Goal: Information Seeking & Learning: Learn about a topic

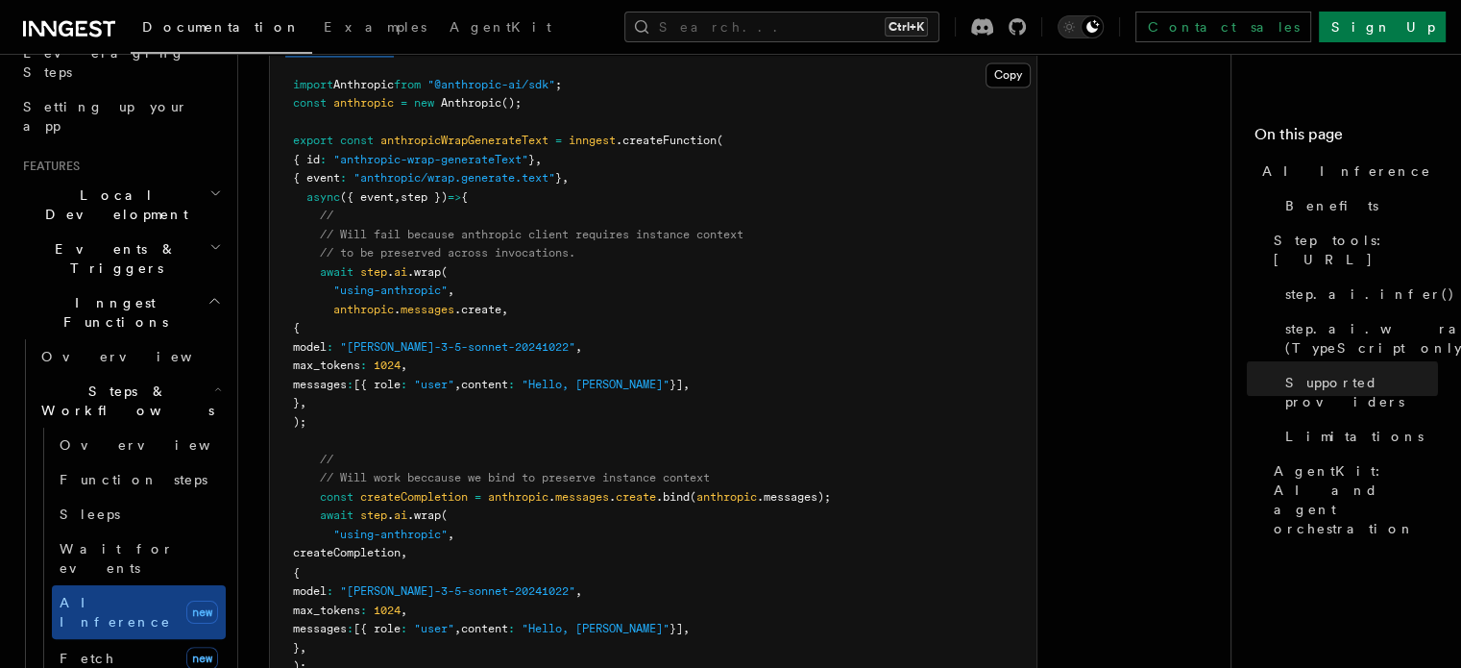
scroll to position [3078, 0]
click at [105, 472] on span "Function steps" at bounding box center [134, 479] width 148 height 15
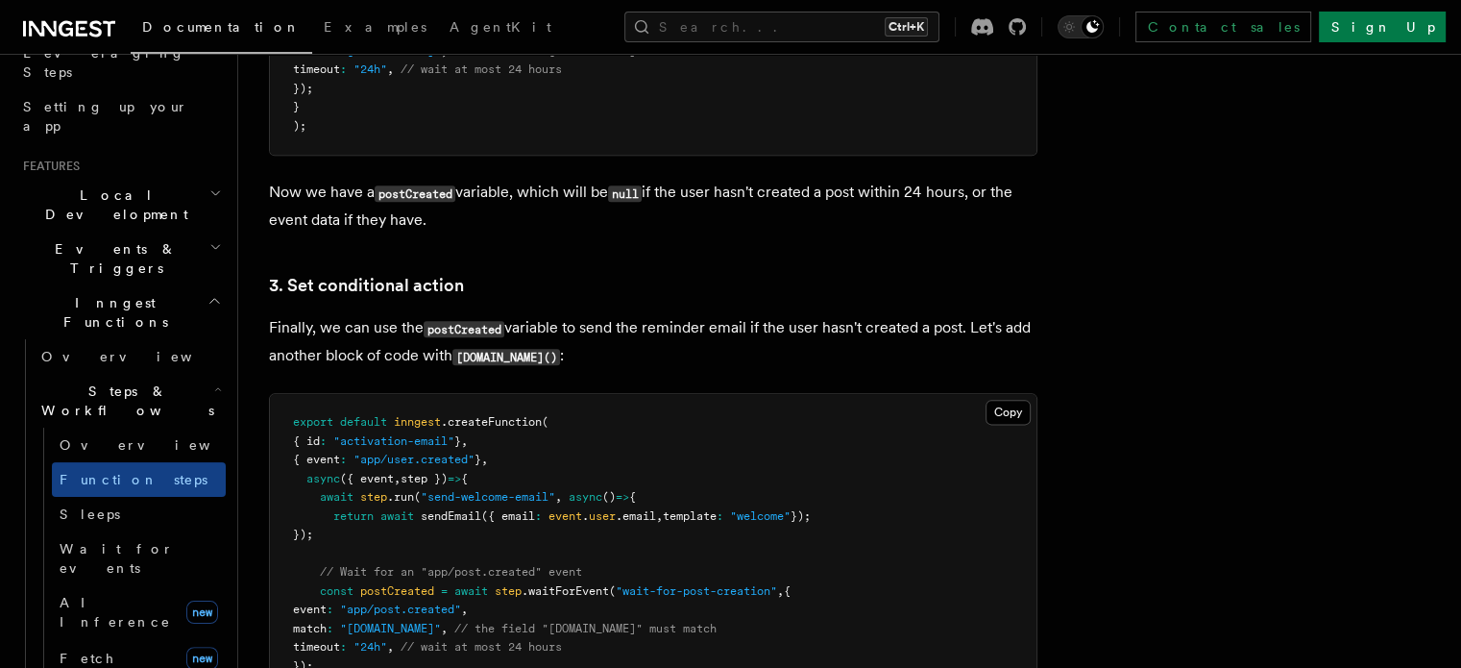
scroll to position [2336, 0]
click at [183, 232] on h2 "Events & Triggers" at bounding box center [120, 259] width 210 height 54
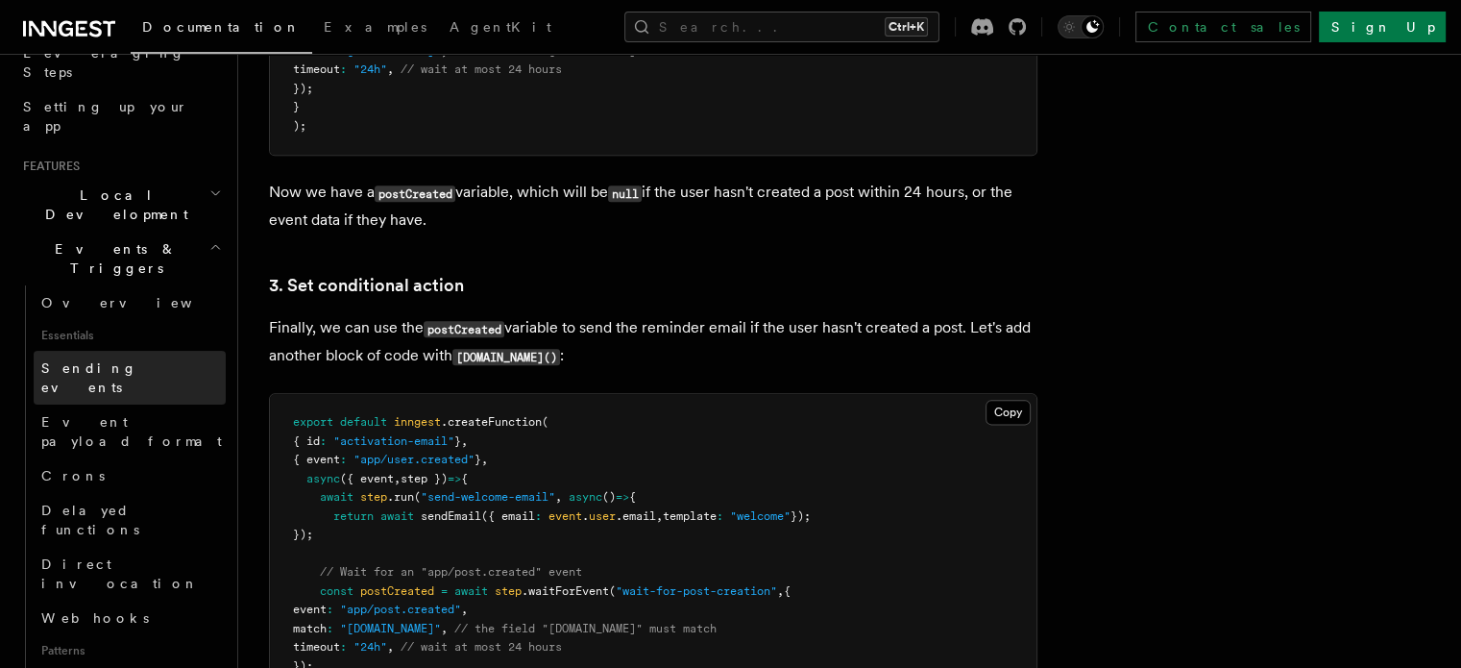
click at [111, 360] on span "Sending events" at bounding box center [89, 377] width 96 height 35
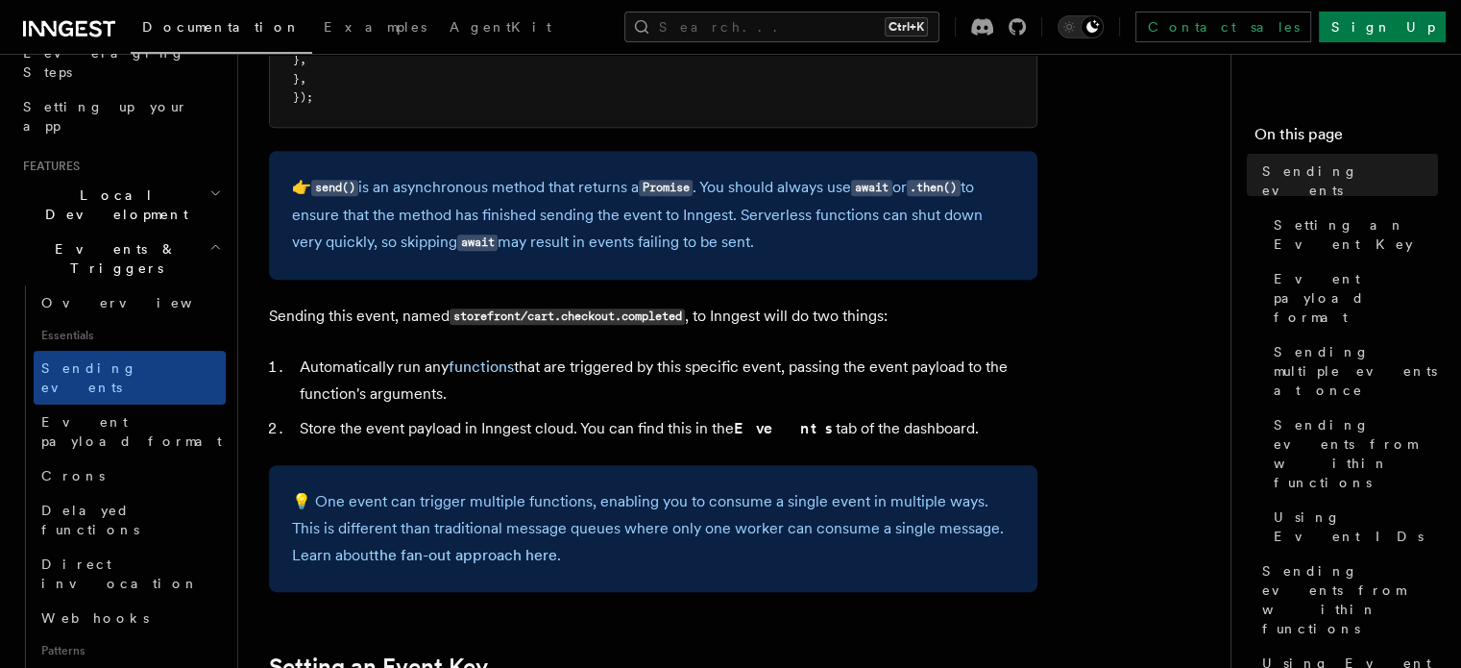
scroll to position [963, 0]
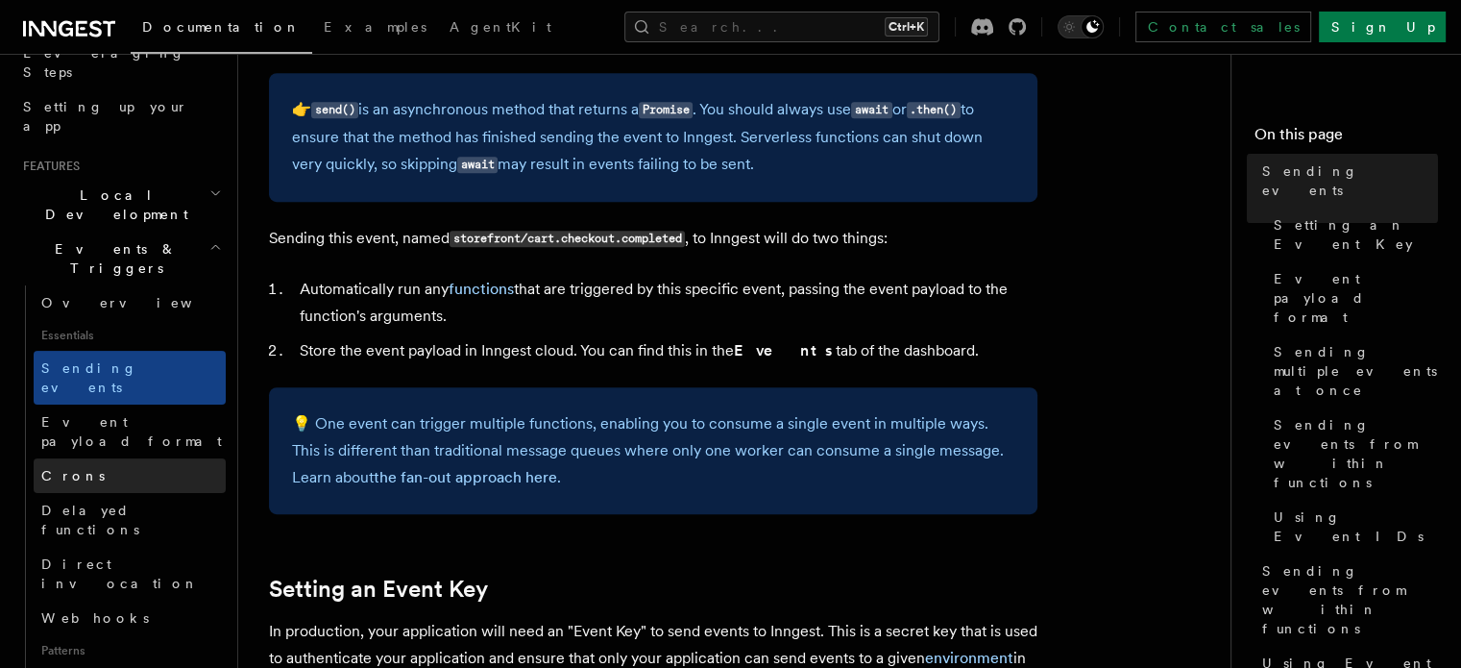
click at [87, 458] on link "Crons" at bounding box center [130, 475] width 192 height 35
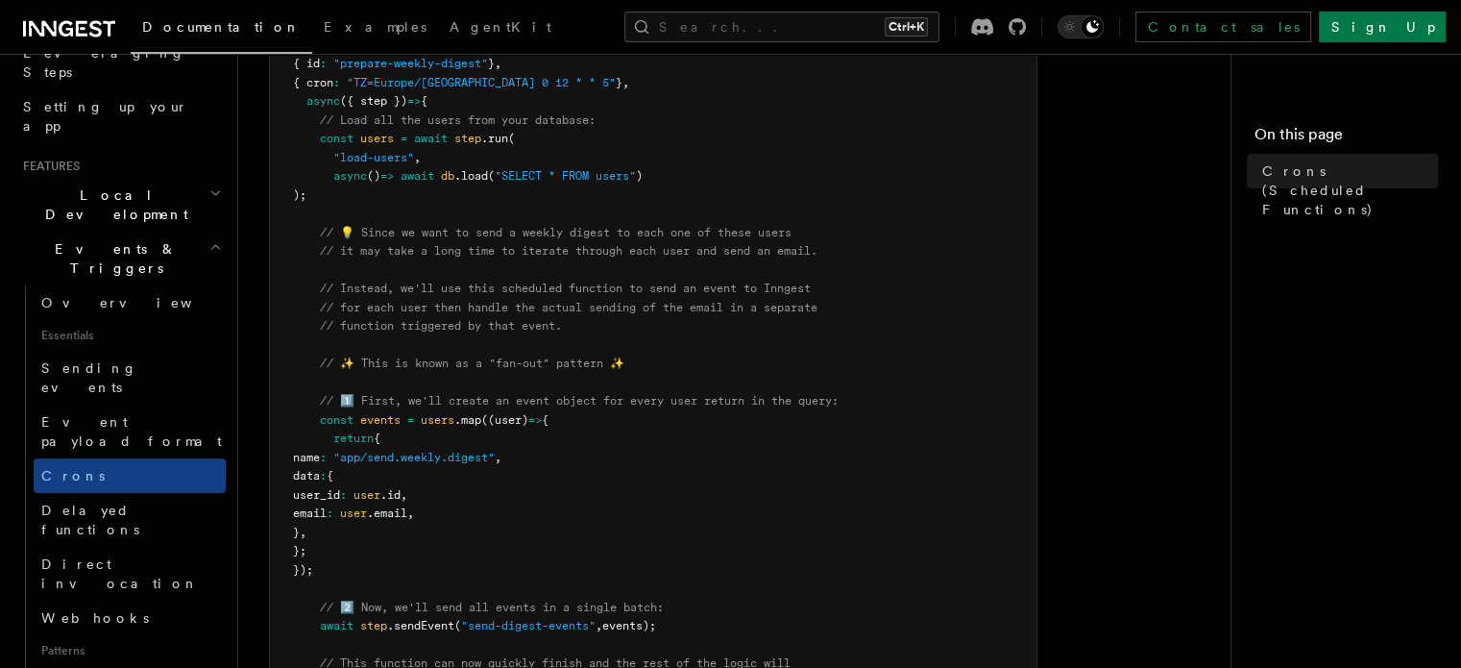
scroll to position [479, 0]
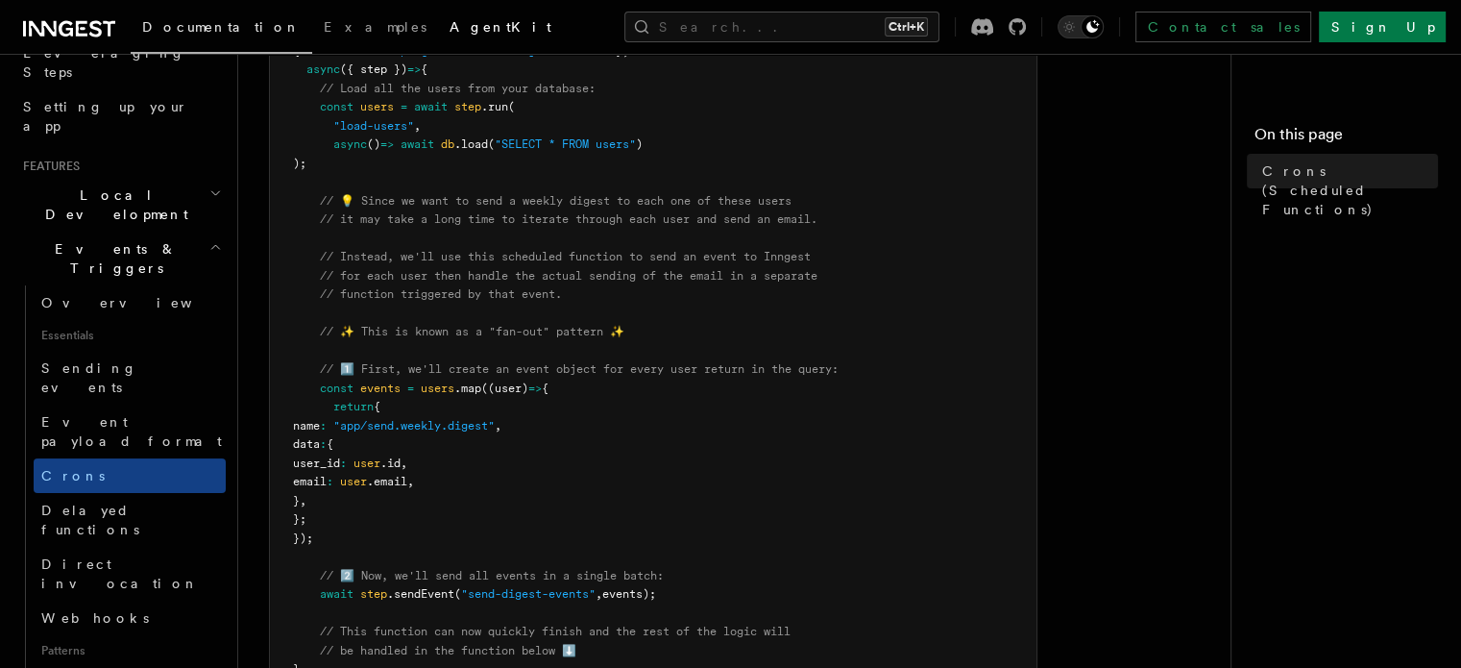
click at [438, 14] on link "AgentKit" at bounding box center [500, 29] width 125 height 46
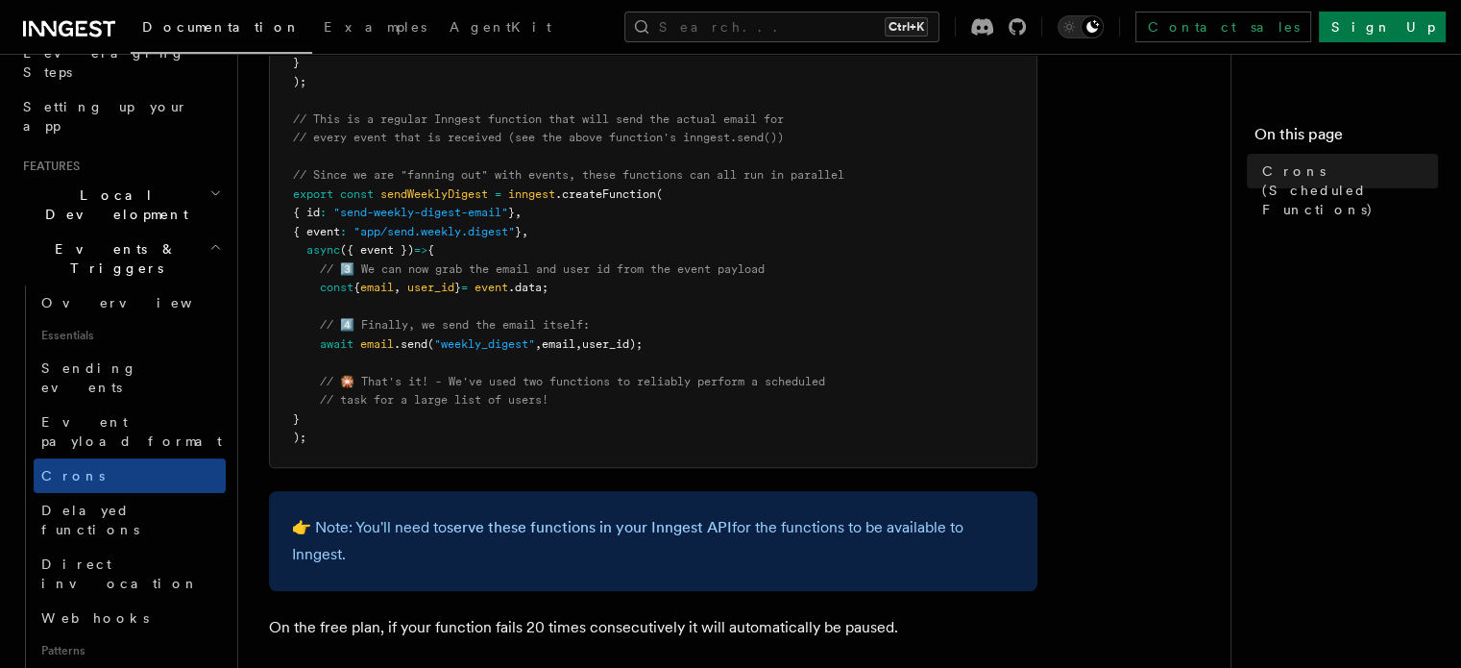
scroll to position [1088, 0]
